Goal: Navigation & Orientation: Find specific page/section

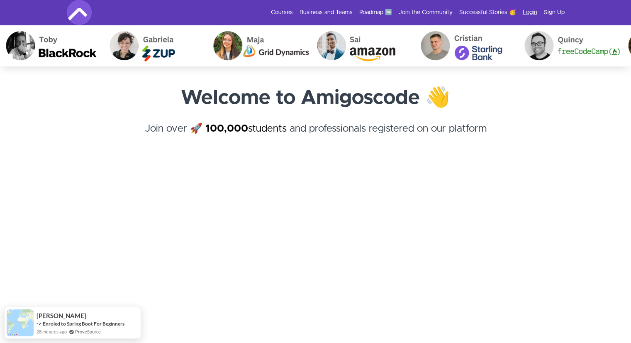
click at [528, 10] on link "Login" at bounding box center [530, 12] width 15 height 8
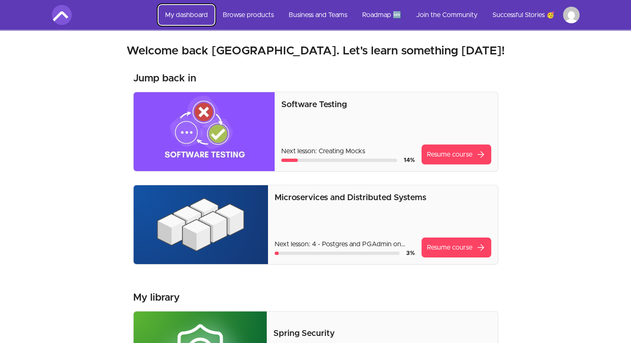
click at [189, 13] on link "My dashboard" at bounding box center [186, 15] width 56 height 20
click at [61, 16] on img at bounding box center [62, 15] width 20 height 20
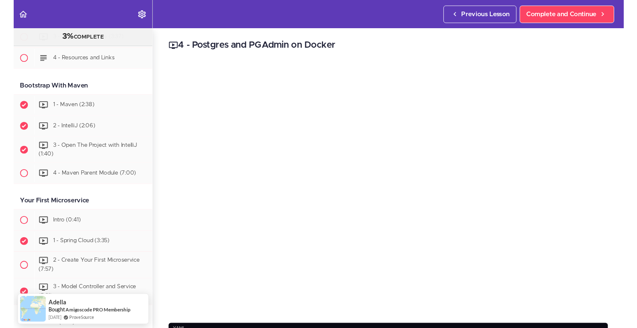
scroll to position [105, 0]
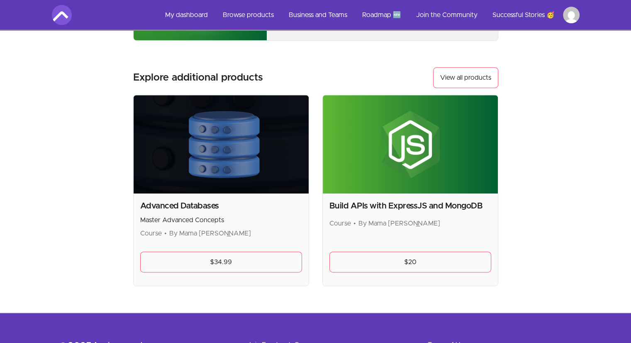
scroll to position [243, 0]
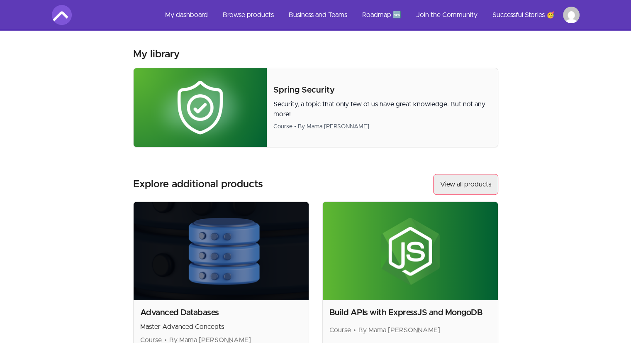
click at [451, 183] on link "View all products" at bounding box center [465, 184] width 65 height 21
